Goal: Task Accomplishment & Management: Manage account settings

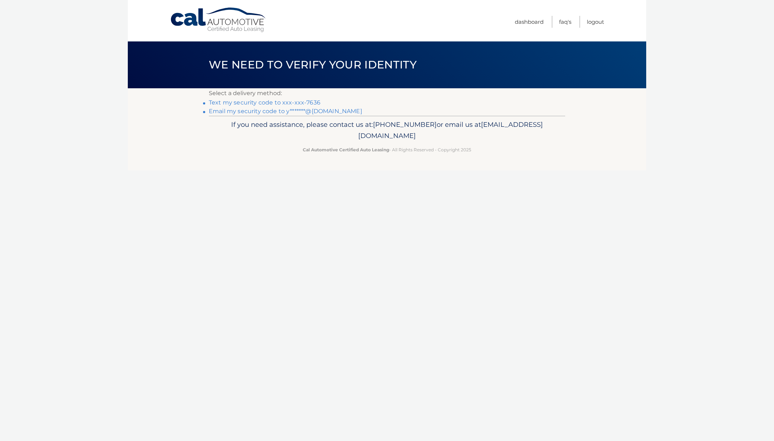
click at [286, 101] on link "Text my security code to xxx-xxx-7636" at bounding box center [265, 102] width 112 height 7
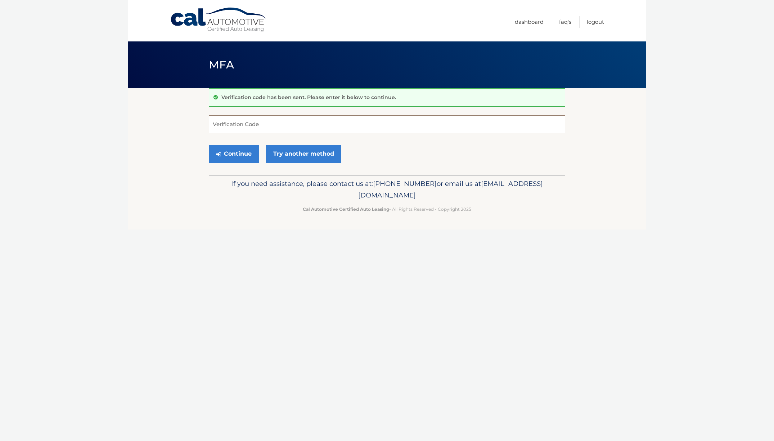
click at [243, 129] on input "Verification Code" at bounding box center [387, 124] width 356 height 18
type input "665779"
click at [209, 145] on button "Continue" at bounding box center [234, 154] width 50 height 18
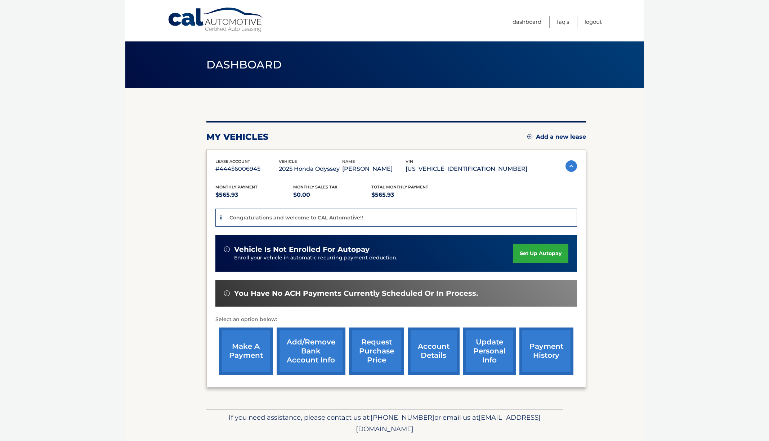
click at [243, 348] on link "make a payment" at bounding box center [246, 350] width 54 height 47
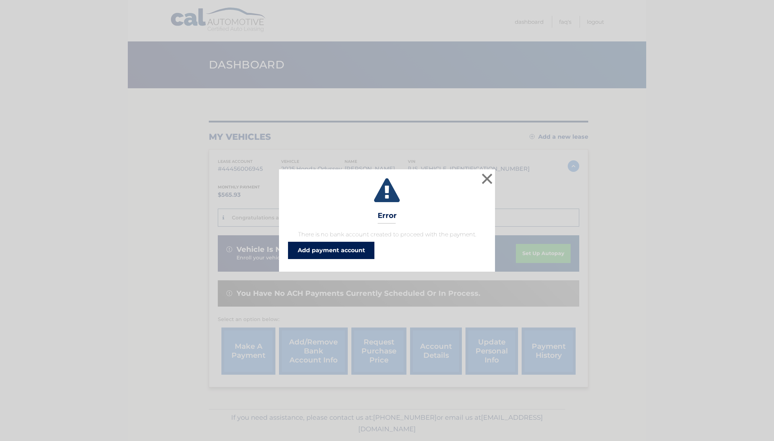
click at [333, 255] on link "Add payment account" at bounding box center [331, 250] width 86 height 17
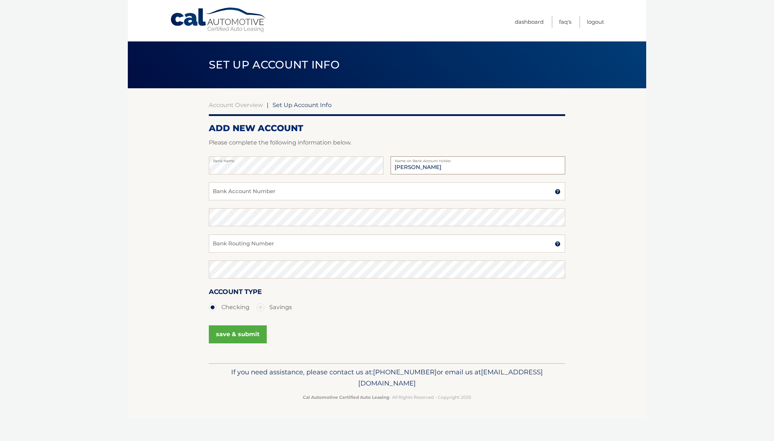
type input "Inessa Murdakhayeva"
click at [227, 190] on input "Bank Account Number" at bounding box center [387, 191] width 356 height 18
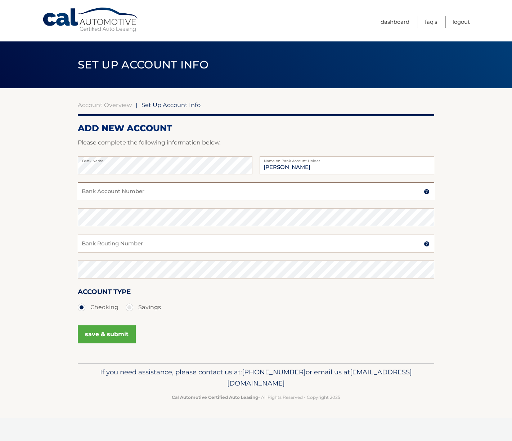
paste input "593956383"
type input "593956383"
click at [170, 246] on input "Bank Routing Number" at bounding box center [256, 243] width 356 height 18
paste input "021000021"
type input "021000021"
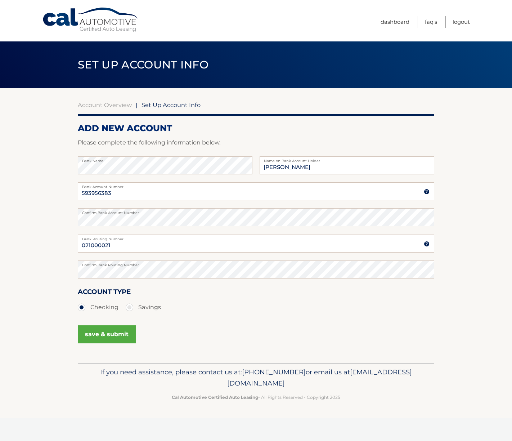
click at [119, 334] on button "save & submit" at bounding box center [107, 334] width 58 height 18
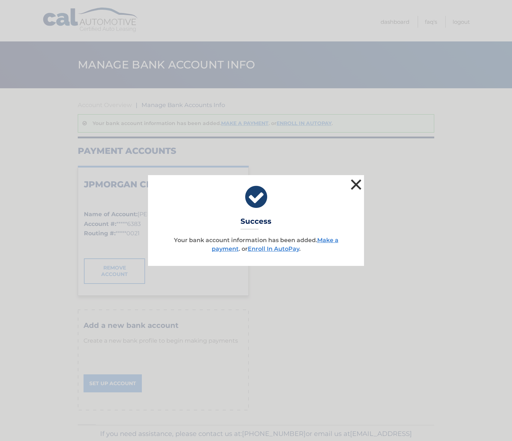
click at [358, 184] on button "×" at bounding box center [356, 184] width 14 height 14
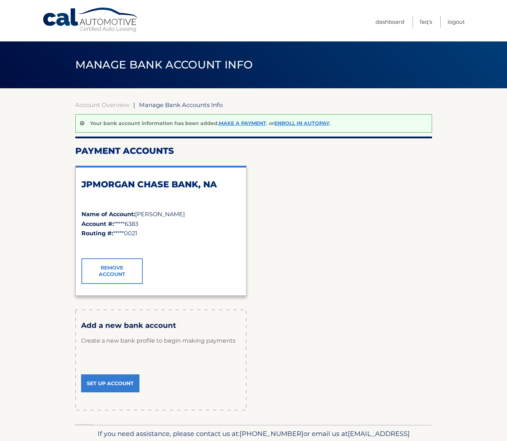
scroll to position [6, 0]
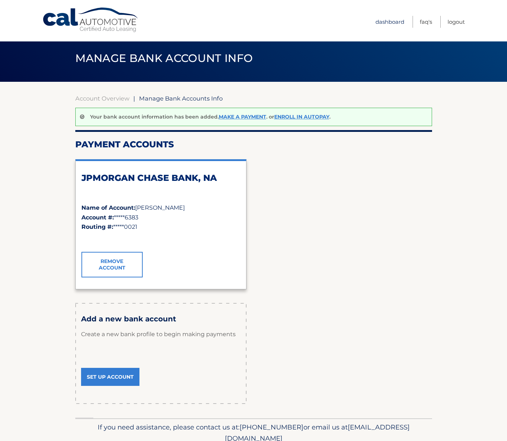
click at [378, 22] on link "Dashboard" at bounding box center [389, 22] width 29 height 12
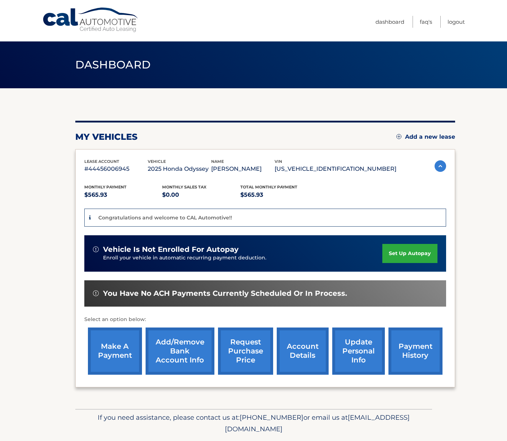
click at [416, 254] on link "set up autopay" at bounding box center [409, 253] width 55 height 19
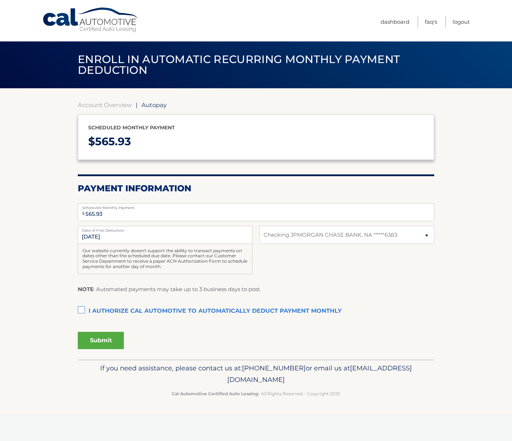
select select "OWM2Y2NkYzQtYzRjZi00ZDU0LWFjMjEtZTM5ZjYwNTgyMDI3"
click at [82, 309] on label "I authorize cal automotive to automatically deduct payment monthly This checkbo…" at bounding box center [256, 311] width 356 height 14
click at [0, 0] on input "I authorize cal automotive to automatically deduct payment monthly This checkbo…" at bounding box center [0, 0] width 0 height 0
click at [109, 341] on button "Submit" at bounding box center [101, 340] width 46 height 17
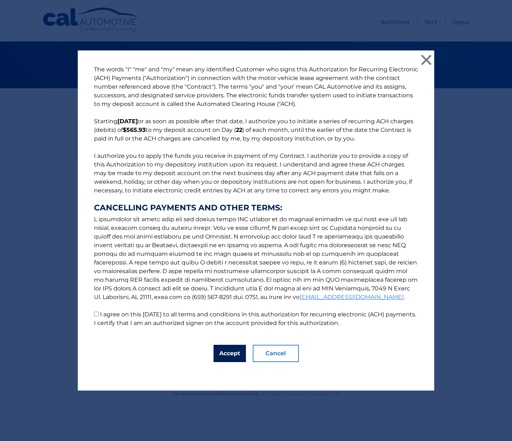
click at [224, 356] on button "Accept" at bounding box center [229, 353] width 32 height 17
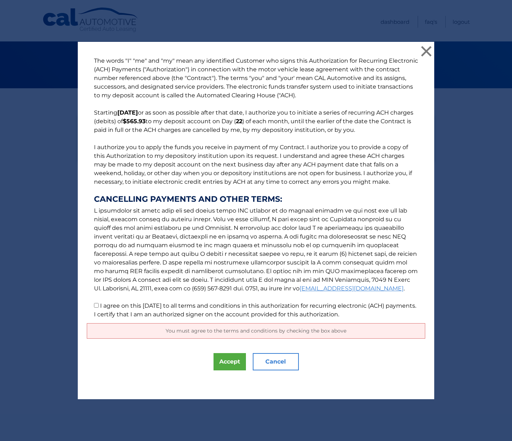
click at [137, 318] on p "The words "I" "me" and "my" mean any identified Customer who signs this Authori…" at bounding box center [256, 188] width 338 height 262
click at [135, 314] on label "I agree on this 09/19/2025 to all terms and conditions in this authorization fo…" at bounding box center [255, 309] width 322 height 15
click at [99, 307] on input "I agree on this 09/19/2025 to all terms and conditions in this authorization fo…" at bounding box center [96, 305] width 5 height 5
checkbox input "true"
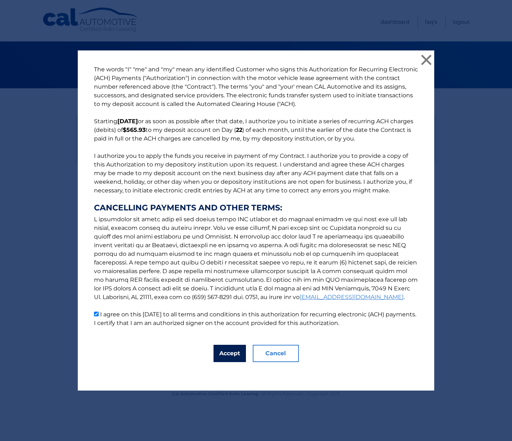
click at [224, 354] on button "Accept" at bounding box center [229, 353] width 32 height 17
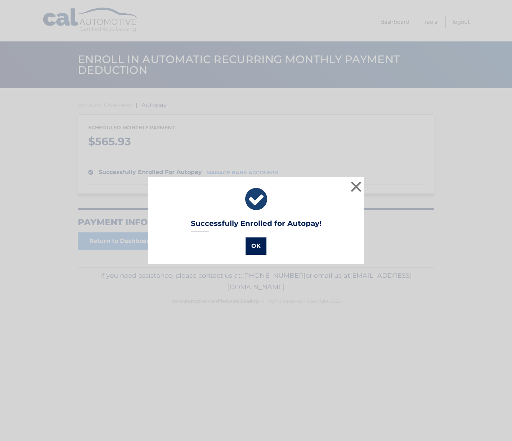
click at [248, 240] on button "OK" at bounding box center [256, 245] width 21 height 17
